Goal: Navigation & Orientation: Find specific page/section

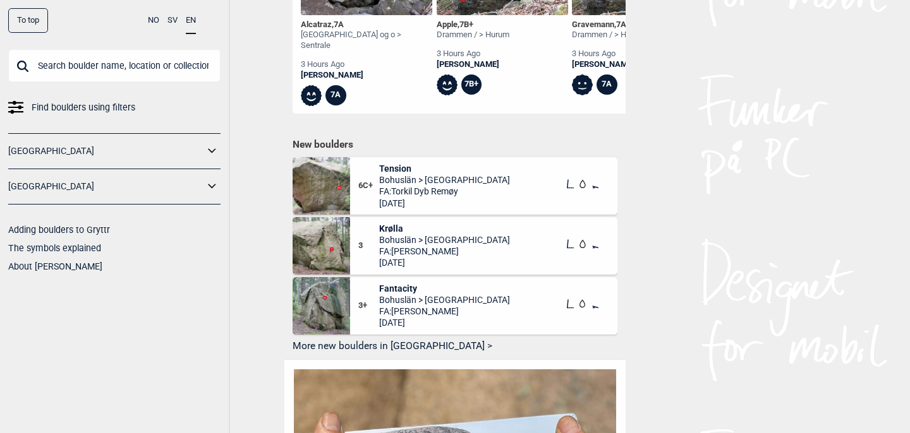
scroll to position [639, 0]
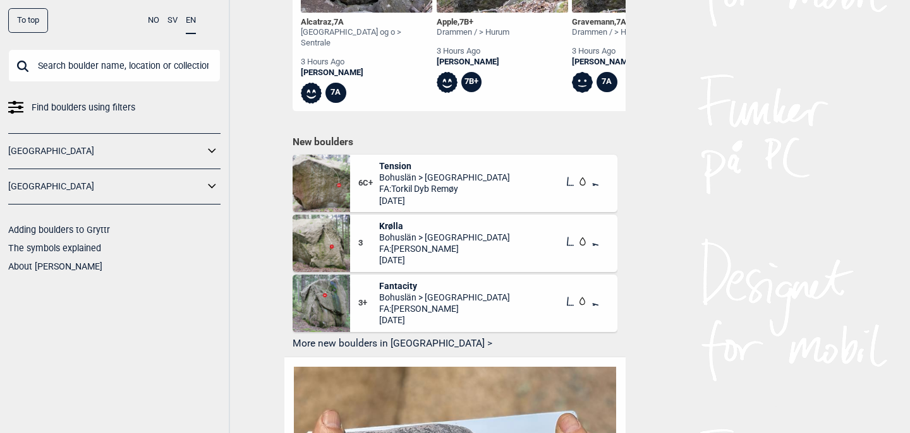
click at [384, 335] on button "More new boulders in [GEOGRAPHIC_DATA] >" at bounding box center [455, 345] width 325 height 20
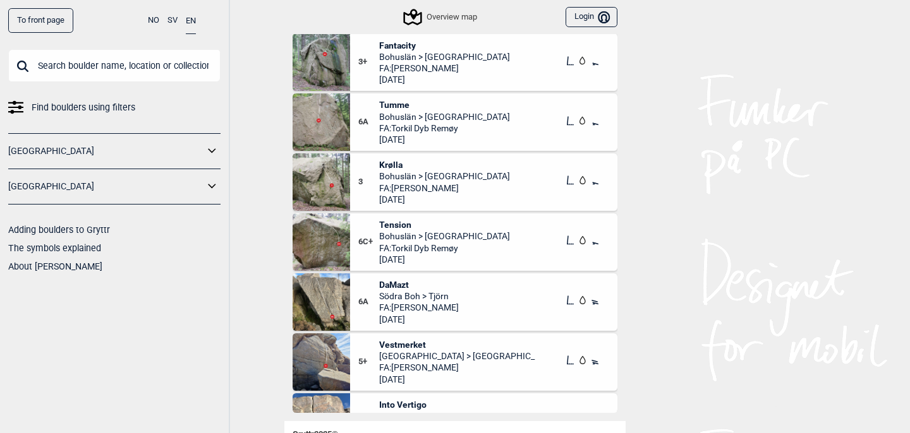
scroll to position [17, 0]
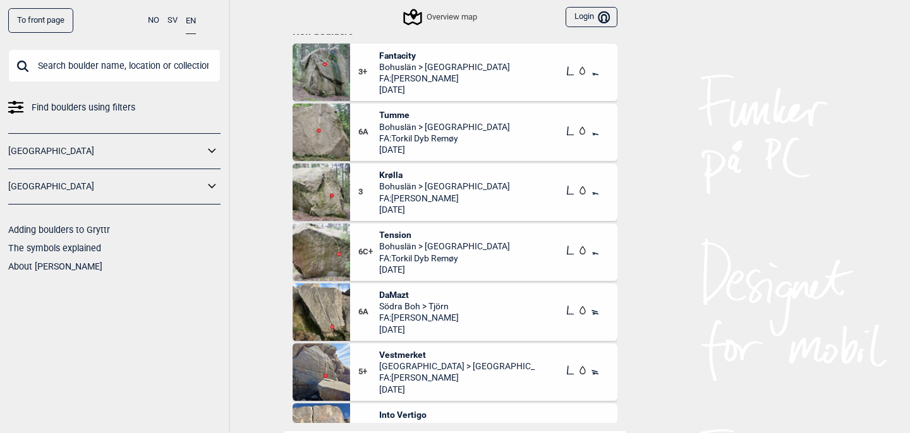
click at [390, 115] on span "Tumme" at bounding box center [444, 114] width 131 height 11
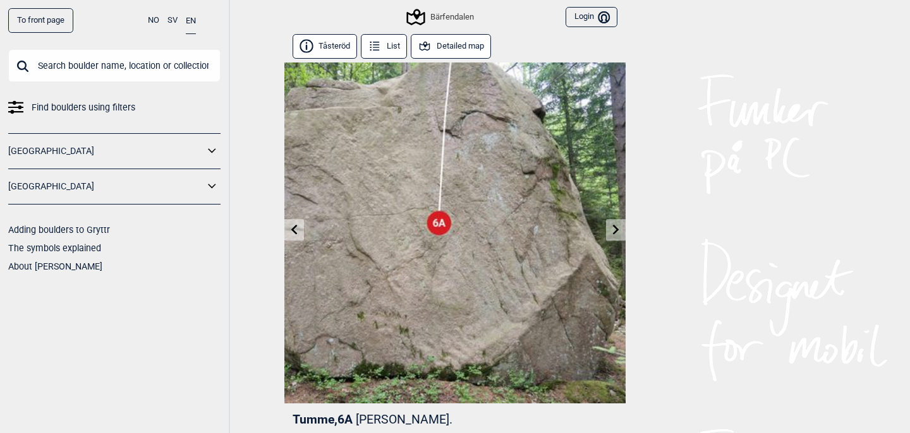
scroll to position [3, 0]
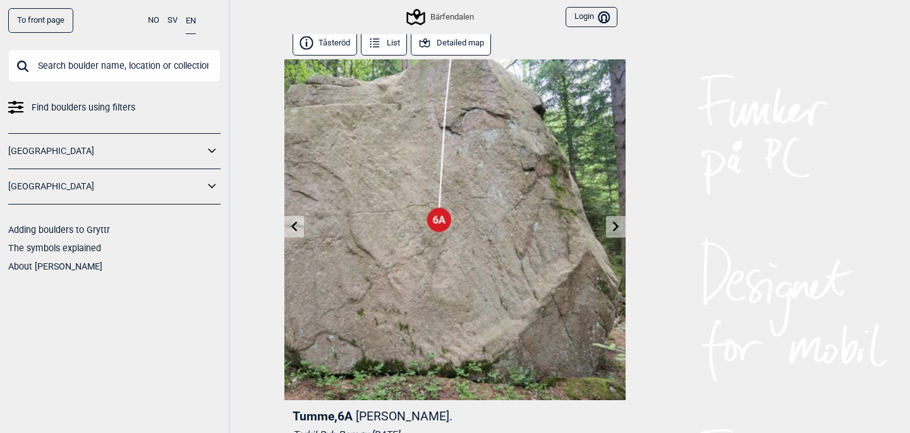
click at [470, 43] on button "Detailed map" at bounding box center [451, 43] width 80 height 25
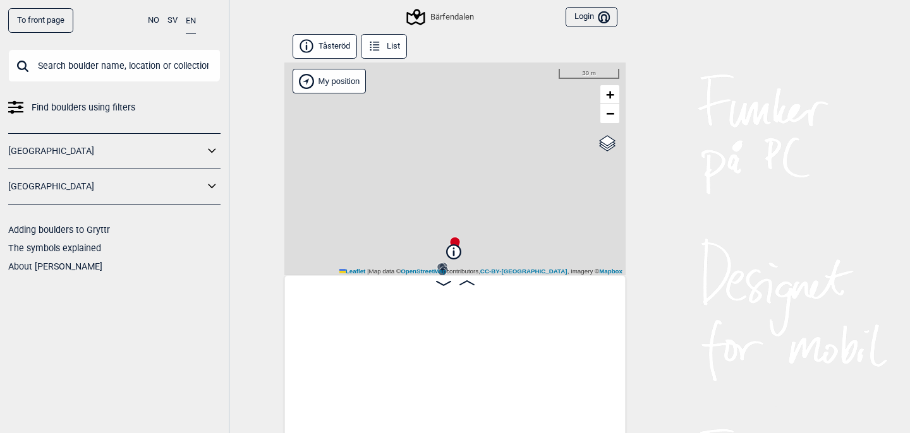
scroll to position [0, 854]
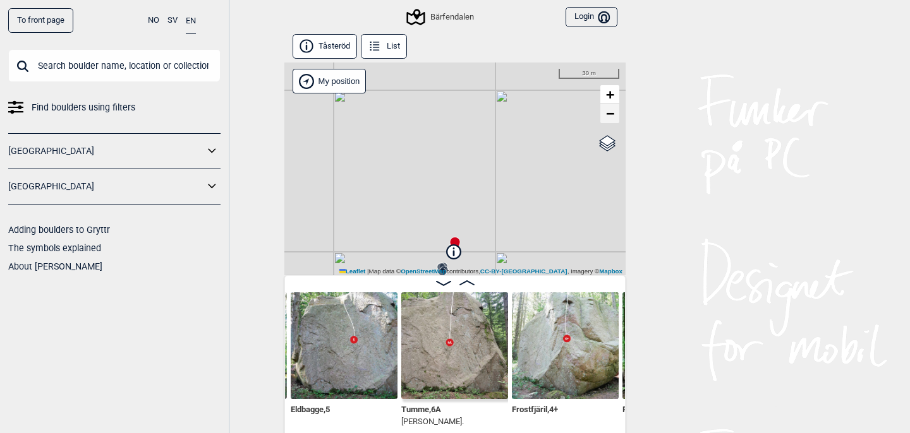
click at [609, 112] on span "−" at bounding box center [610, 114] width 8 height 16
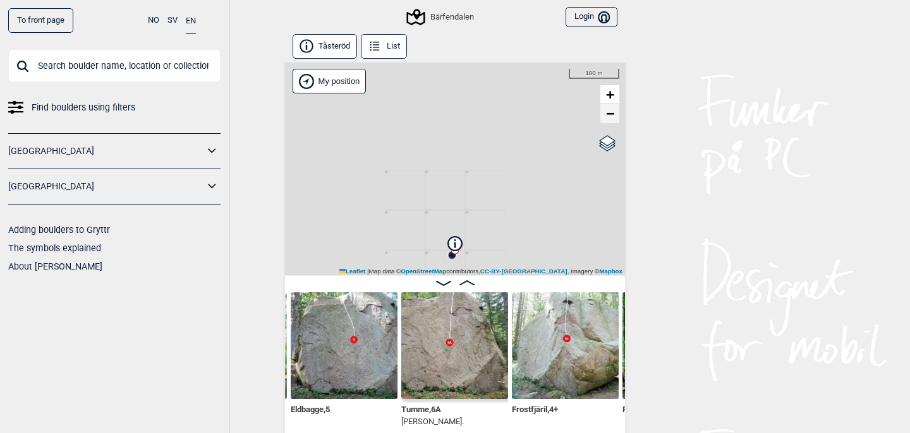
click at [609, 112] on span "−" at bounding box center [610, 114] width 8 height 16
click at [610, 112] on span "−" at bounding box center [610, 114] width 8 height 16
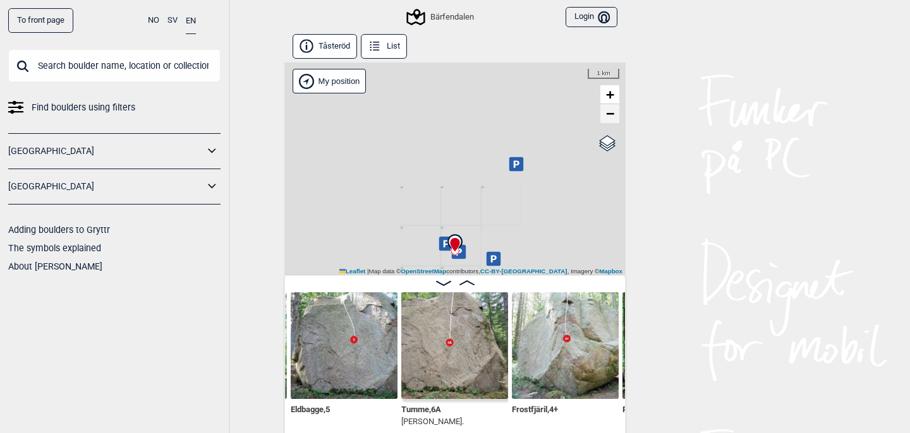
click at [610, 112] on span "−" at bounding box center [610, 114] width 8 height 16
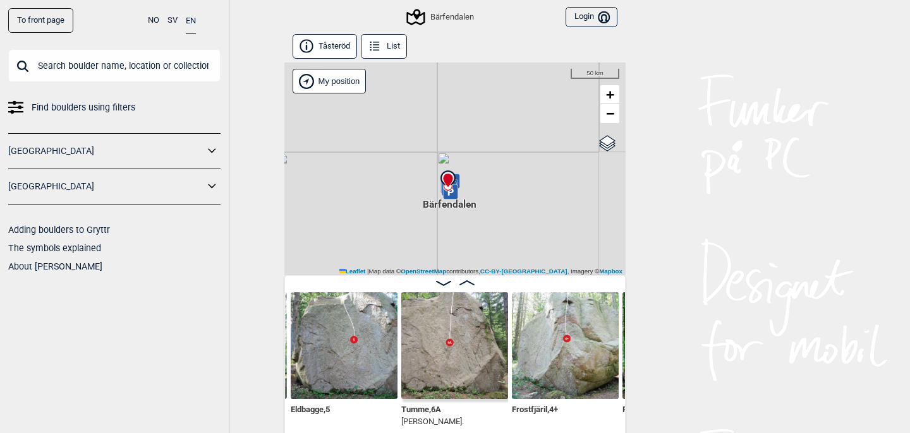
drag, startPoint x: 533, startPoint y: 203, endPoint x: 526, endPoint y: 141, distance: 63.0
click at [526, 141] on div "Bärfendalen My position 50 km + − OpenStreetMap Google satellite Leaflet | Map …" at bounding box center [454, 169] width 341 height 213
click at [614, 92] on link "+" at bounding box center [609, 94] width 19 height 19
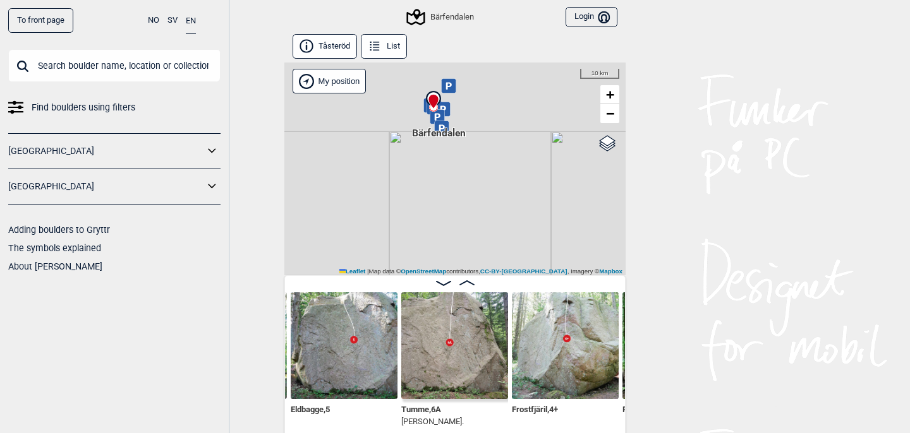
drag, startPoint x: 487, startPoint y: 119, endPoint x: 496, endPoint y: 233, distance: 114.1
click at [496, 231] on div "Bärfendalen My position 10 km + − OpenStreetMap Google satellite Leaflet | Map …" at bounding box center [454, 169] width 341 height 213
click at [611, 88] on span "+" at bounding box center [610, 95] width 8 height 16
drag, startPoint x: 432, startPoint y: 88, endPoint x: 452, endPoint y: 219, distance: 132.3
click at [452, 219] on div "Bärfendalen My position 5 km + − OpenStreetMap Google satellite Leaflet | Map d…" at bounding box center [454, 169] width 341 height 213
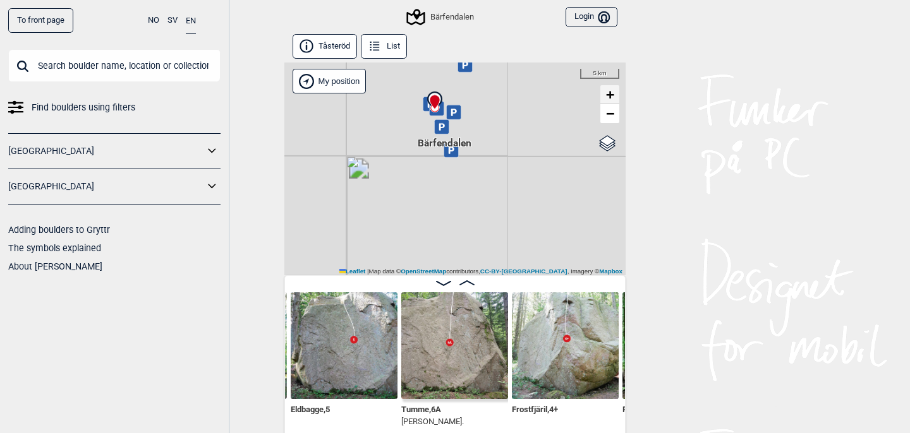
click at [608, 97] on span "+" at bounding box center [610, 95] width 8 height 16
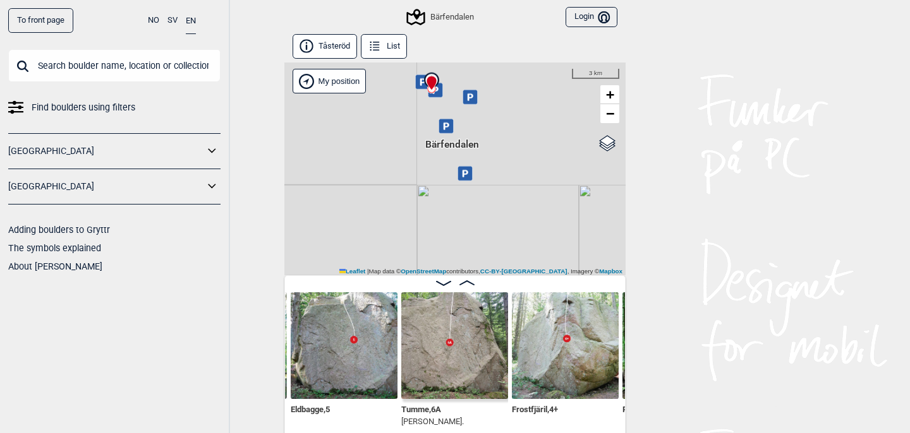
drag, startPoint x: 500, startPoint y: 133, endPoint x: 518, endPoint y: 257, distance: 125.1
click at [518, 257] on div "Bärfendalen My position 3 km + − OpenStreetMap Google satellite Leaflet | Map d…" at bounding box center [454, 169] width 341 height 213
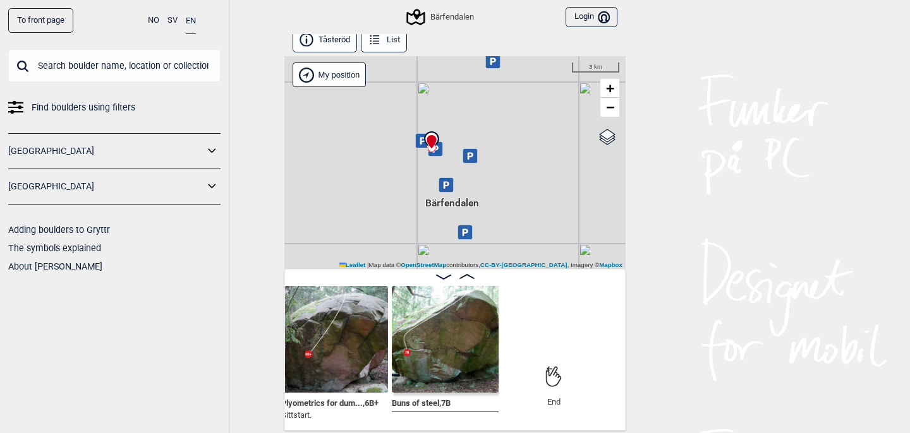
scroll to position [0, 1436]
click at [460, 335] on img at bounding box center [444, 339] width 107 height 107
